Goal: Transaction & Acquisition: Book appointment/travel/reservation

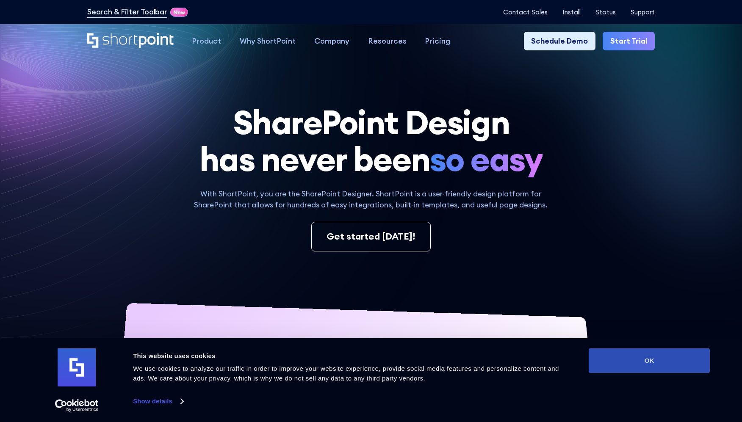
click at [637, 360] on button "OK" at bounding box center [648, 360] width 121 height 25
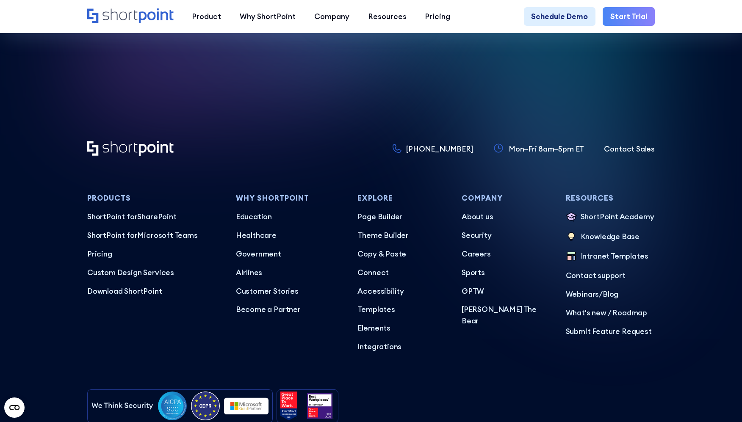
scroll to position [4478, 0]
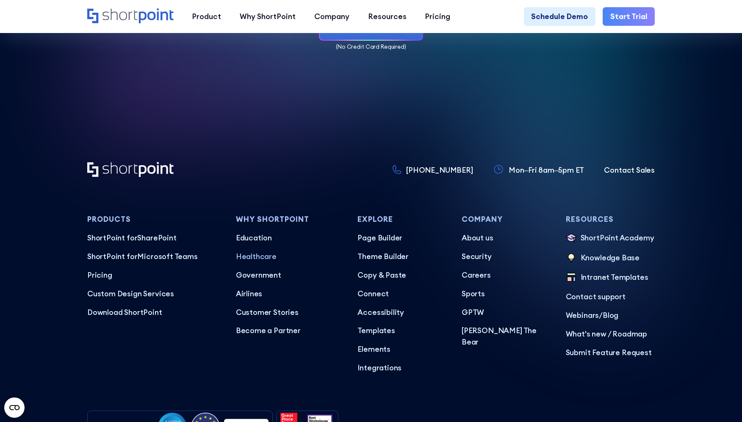
click at [258, 262] on p "Healthcare" at bounding box center [289, 256] width 107 height 11
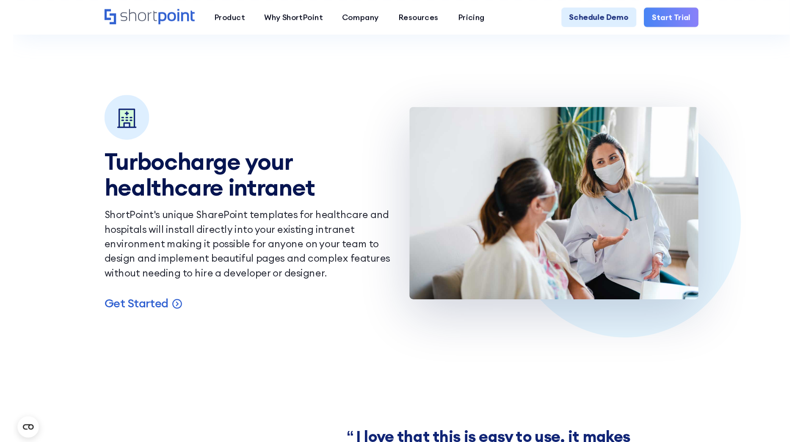
scroll to position [644, 0]
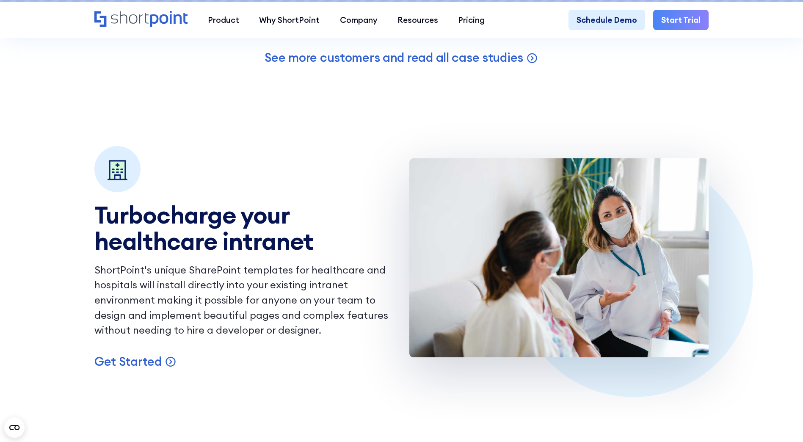
click at [143, 369] on p "Get Started" at bounding box center [127, 362] width 67 height 16
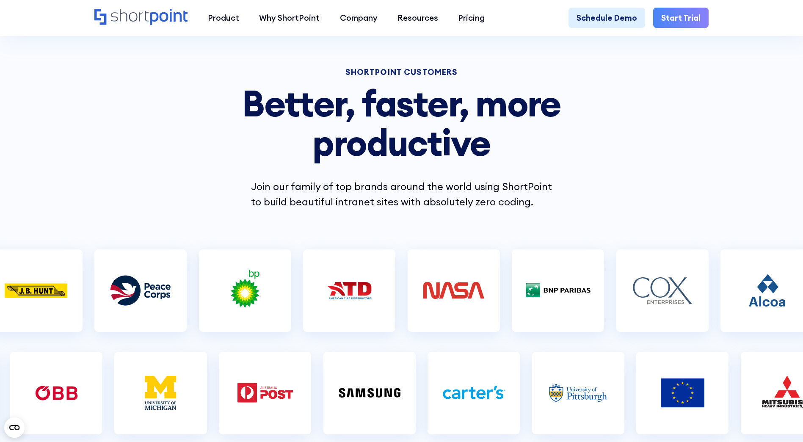
scroll to position [9, 0]
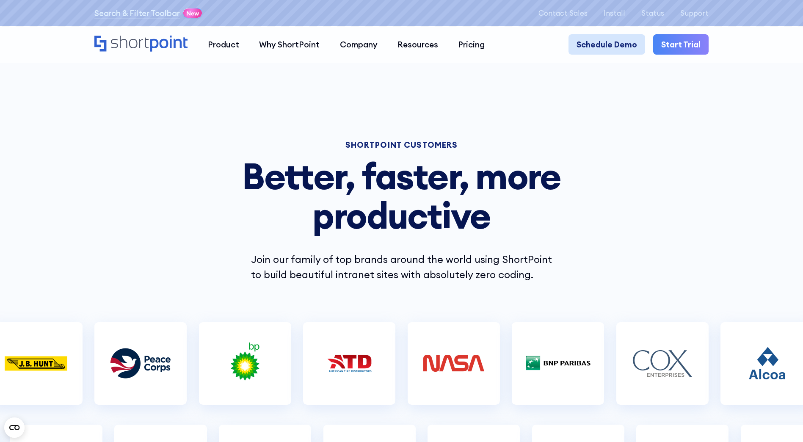
click at [608, 44] on link "Schedule Demo" at bounding box center [606, 44] width 77 height 20
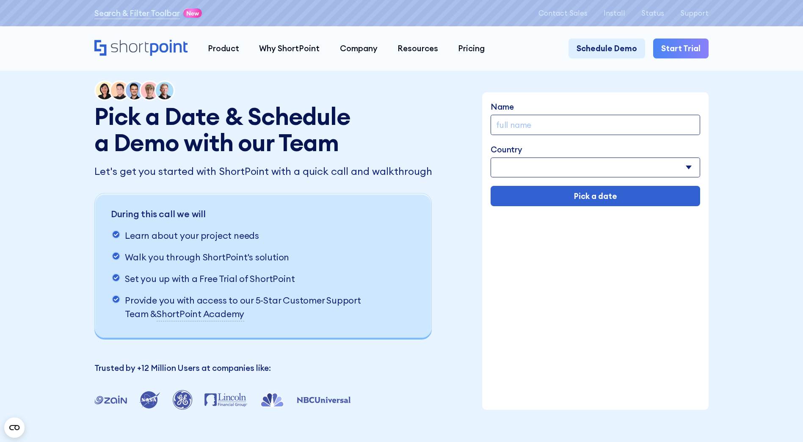
click at [548, 123] on input "Name" at bounding box center [596, 125] width 210 height 20
type input "Michael Gonzalez"
click at [695, 166] on select "Afghanistan Albania Algeria American Samoa Andorra Angola Anguilla Argentina Ar…" at bounding box center [596, 167] width 210 height 20
select select "United States"
click at [491, 158] on select "Afghanistan Albania Algeria American Samoa Andorra Angola Anguilla Argentina Ar…" at bounding box center [596, 167] width 210 height 20
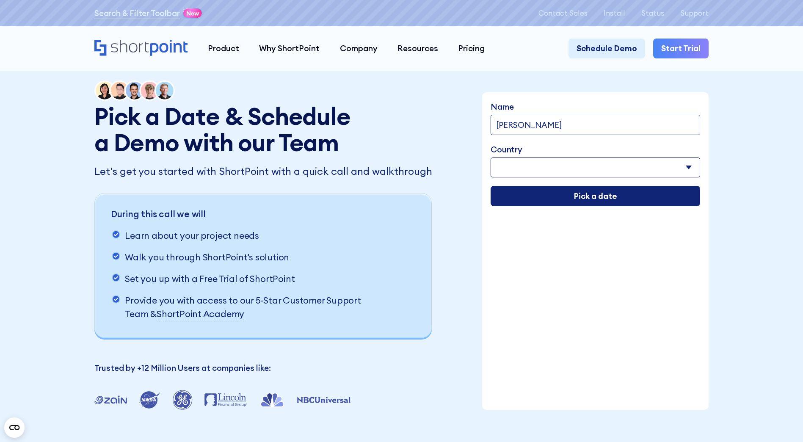
click at [599, 199] on input "Pick a date" at bounding box center [596, 196] width 210 height 20
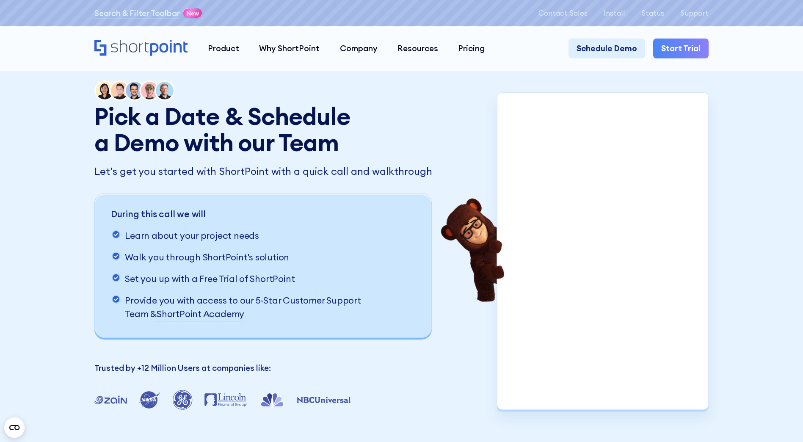
click at [761, 128] on div "Pick a Date & Schedule a Demo with our Team Let's get you started with ShortPoi…" at bounding box center [401, 245] width 803 height 490
click at [623, 48] on link "Schedule Demo" at bounding box center [606, 49] width 77 height 20
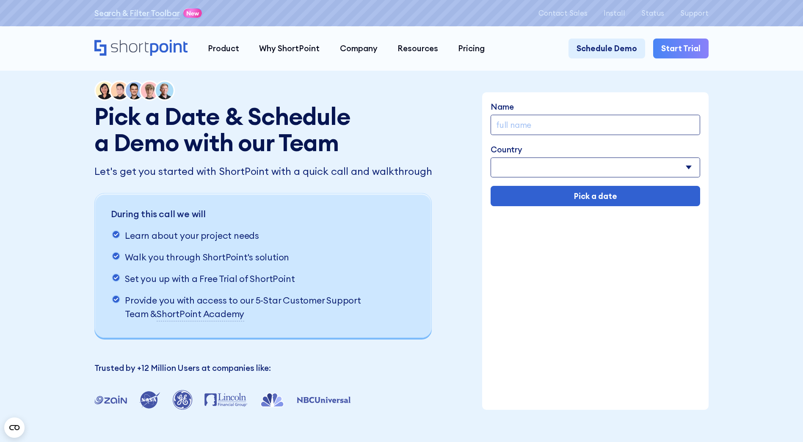
click at [39, 164] on div "Pick a Date & Schedule a Demo with our Team Let's get you started with ShortPoi…" at bounding box center [401, 245] width 803 height 490
click at [523, 125] on input "Name" at bounding box center [596, 125] width 210 height 20
type input "[PERSON_NAME]"
click at [541, 162] on select "[GEOGRAPHIC_DATA] [GEOGRAPHIC_DATA] [GEOGRAPHIC_DATA] [US_STATE] [GEOGRAPHIC_DA…" at bounding box center [596, 167] width 210 height 20
select select "[GEOGRAPHIC_DATA]"
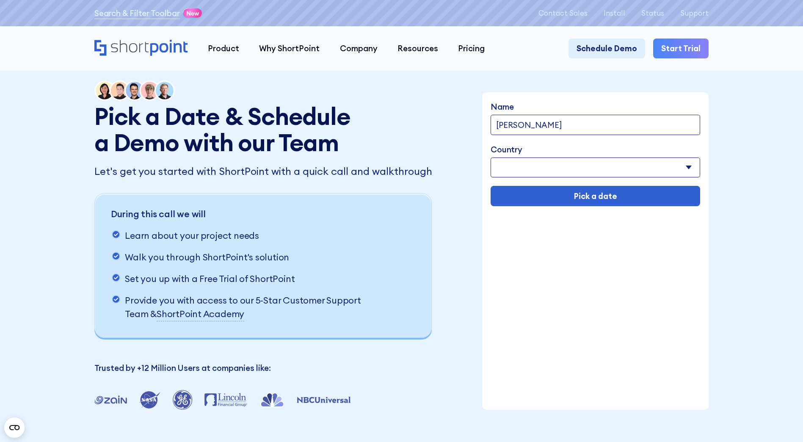
click at [491, 158] on select "[GEOGRAPHIC_DATA] [GEOGRAPHIC_DATA] [GEOGRAPHIC_DATA] [US_STATE] [GEOGRAPHIC_DA…" at bounding box center [596, 167] width 210 height 20
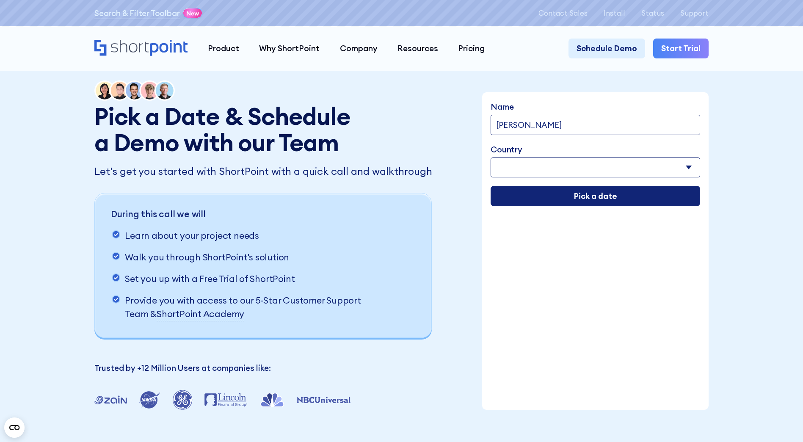
click at [604, 200] on input "Pick a date" at bounding box center [596, 196] width 210 height 20
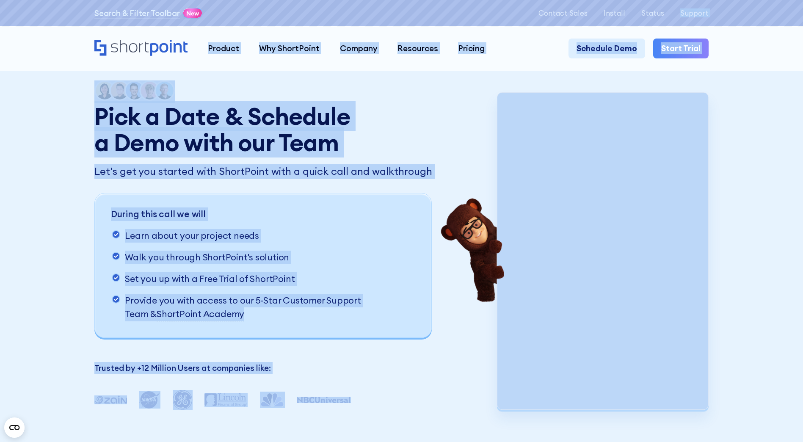
click at [720, 116] on div "Pick a Date & Schedule a Demo with our Team Let's get you started with ShortPoi…" at bounding box center [401, 245] width 803 height 490
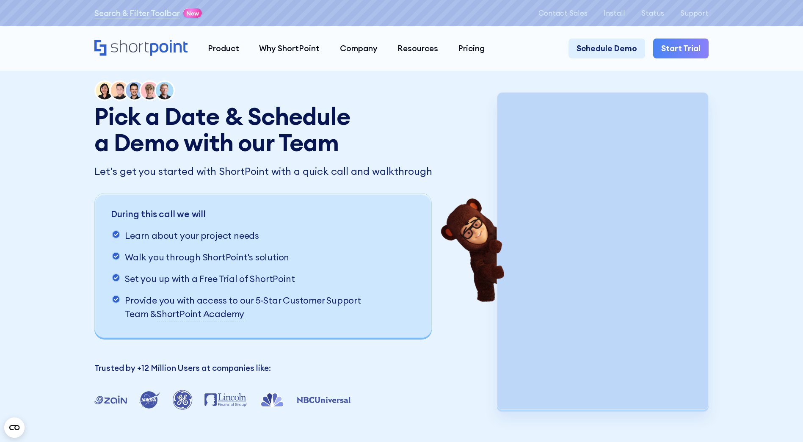
click at [720, 116] on div "Pick a Date & Schedule a Demo with our Team Let's get you started with ShortPoi…" at bounding box center [401, 245] width 803 height 490
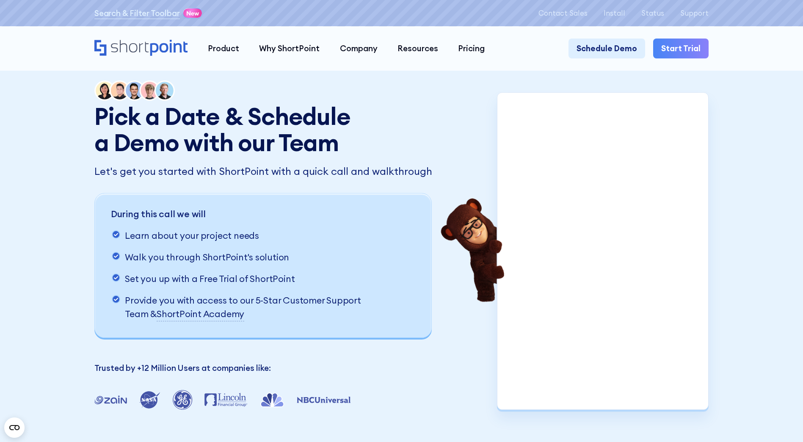
click at [741, 124] on div "Pick a Date & Schedule a Demo with our Team Let's get you started with ShortPoi…" at bounding box center [401, 245] width 803 height 490
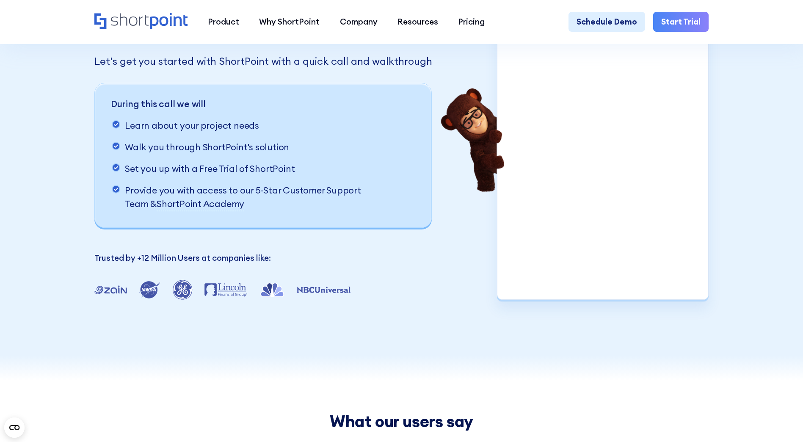
scroll to position [4, 0]
